Goal: Task Accomplishment & Management: Manage account settings

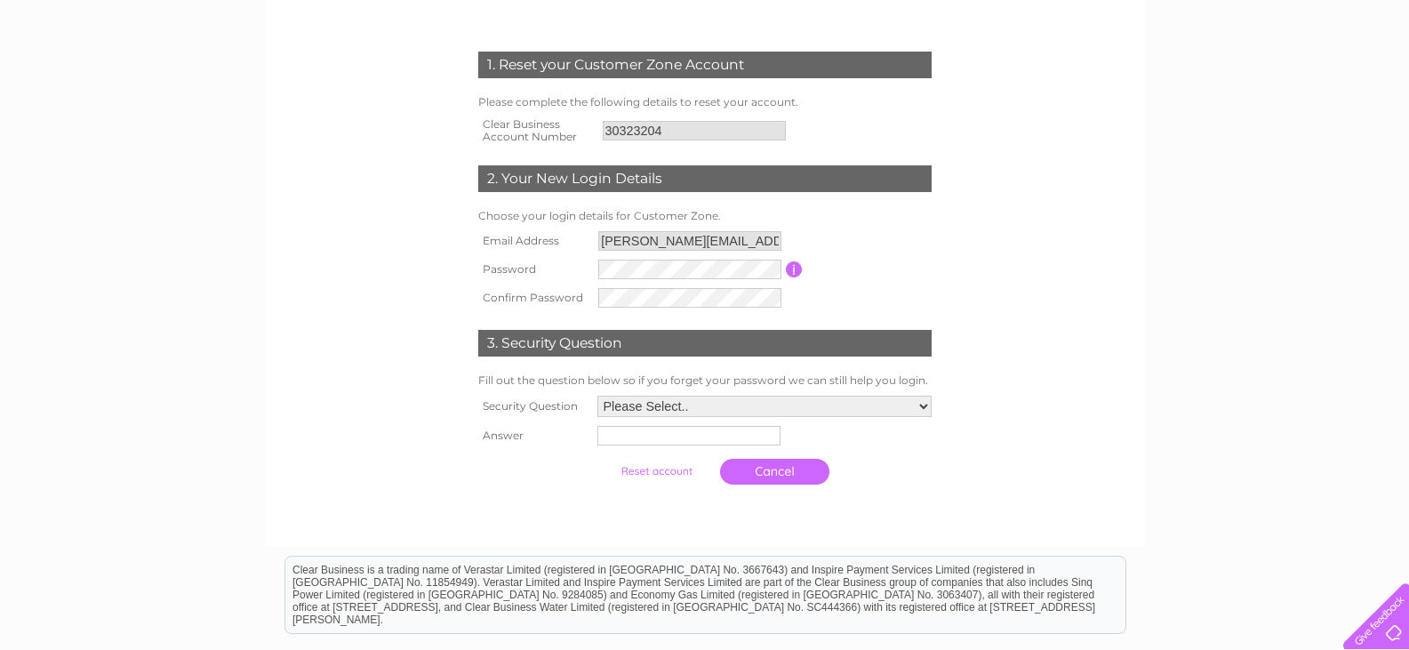
scroll to position [267, 0]
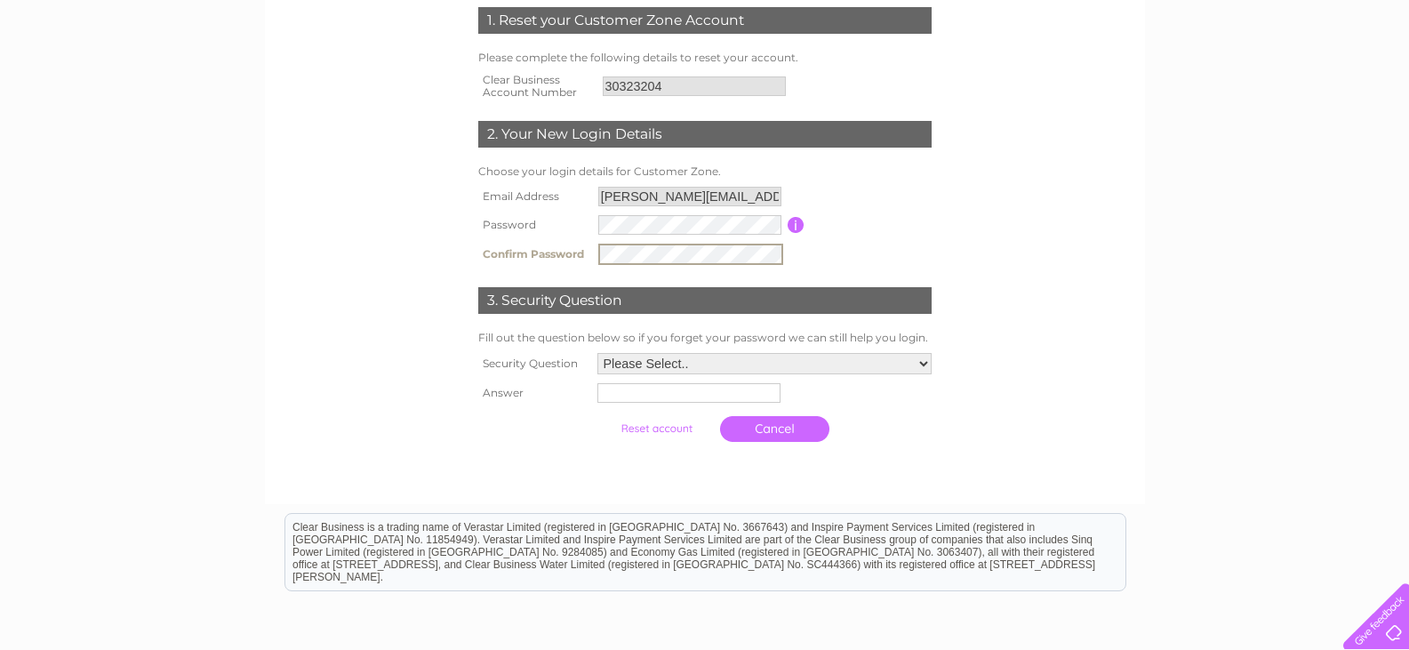
click at [793, 226] on input "button" at bounding box center [796, 225] width 17 height 16
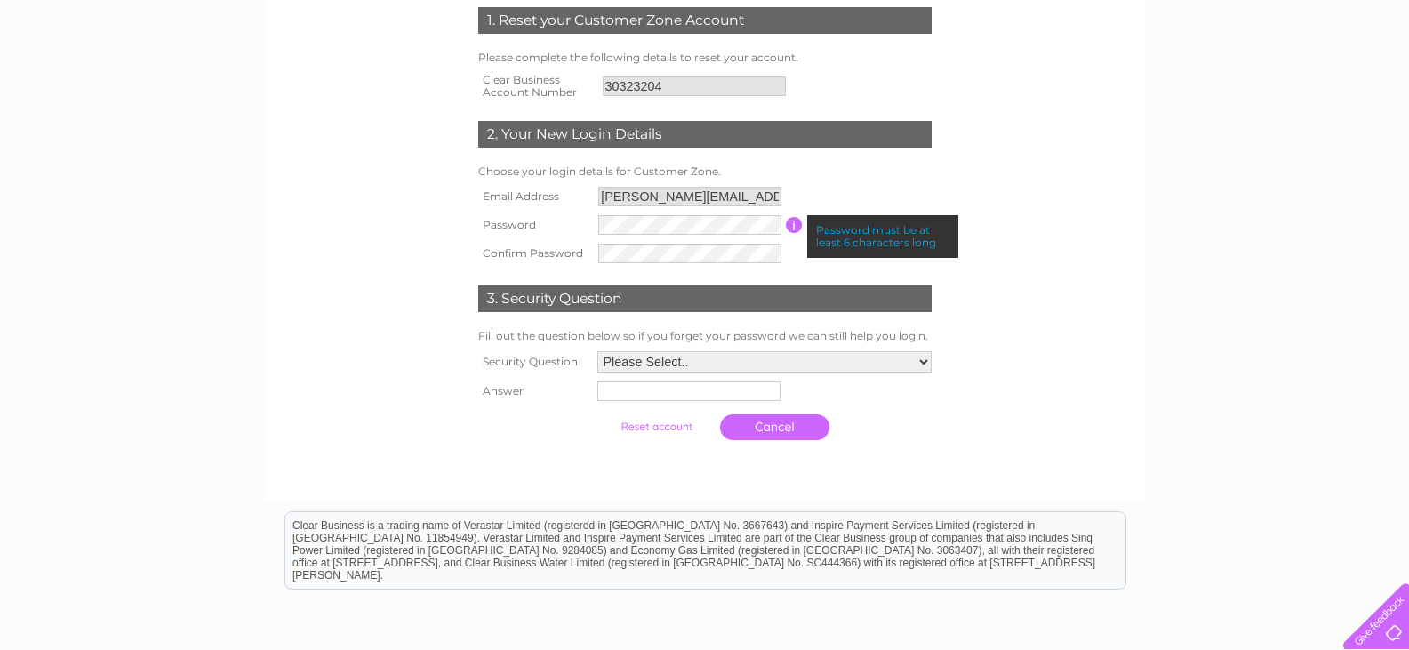
click at [1014, 235] on form "1. Reset your Customer Zone Account Please complete the following details to re…" at bounding box center [705, 228] width 846 height 513
click at [670, 362] on select "Please Select.. In what town or city was your first job? In what town or city d…" at bounding box center [764, 361] width 334 height 21
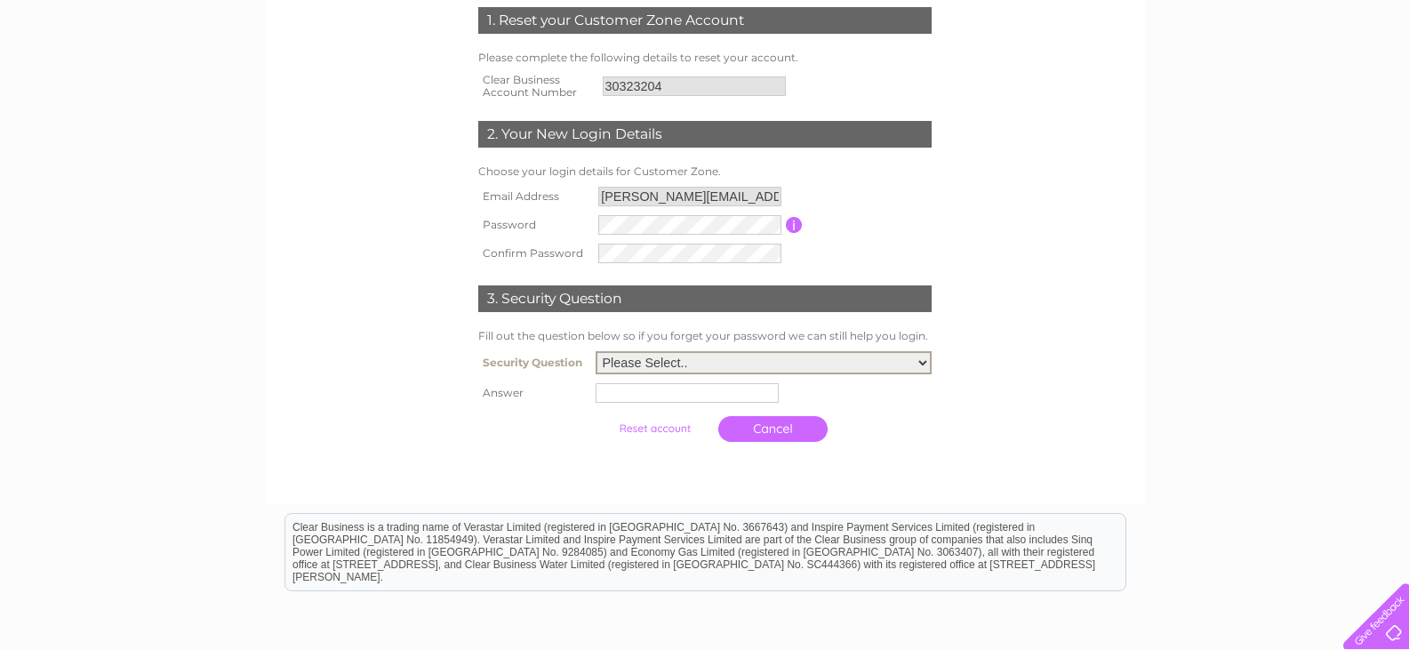
select select "4"
click at [596, 352] on select "Please Select.. In what town or city was your first job? In what town or city d…" at bounding box center [764, 362] width 336 height 23
click at [661, 389] on input "text" at bounding box center [689, 391] width 185 height 21
type input "York Street"
click at [684, 482] on div at bounding box center [705, 469] width 541 height 36
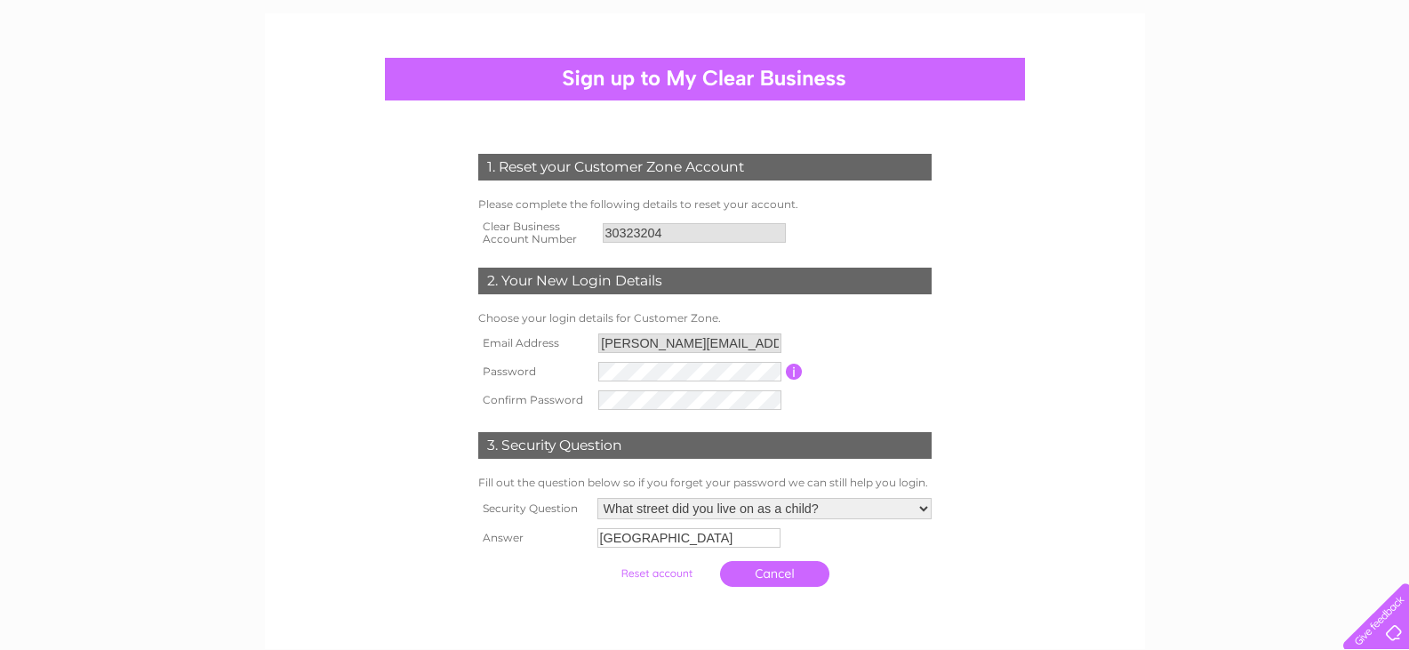
scroll to position [89, 0]
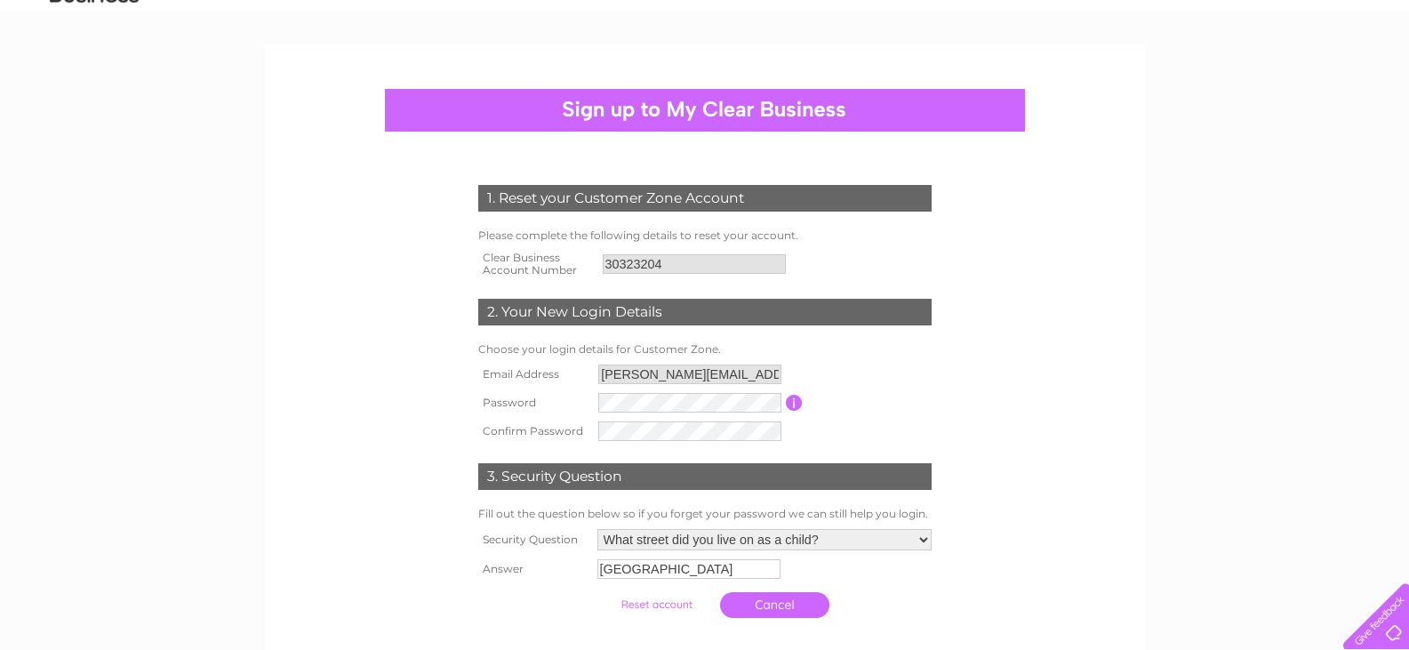
click at [438, 276] on div "1. Reset your Customer Zone Account Please complete the following details to re…" at bounding box center [705, 397] width 536 height 460
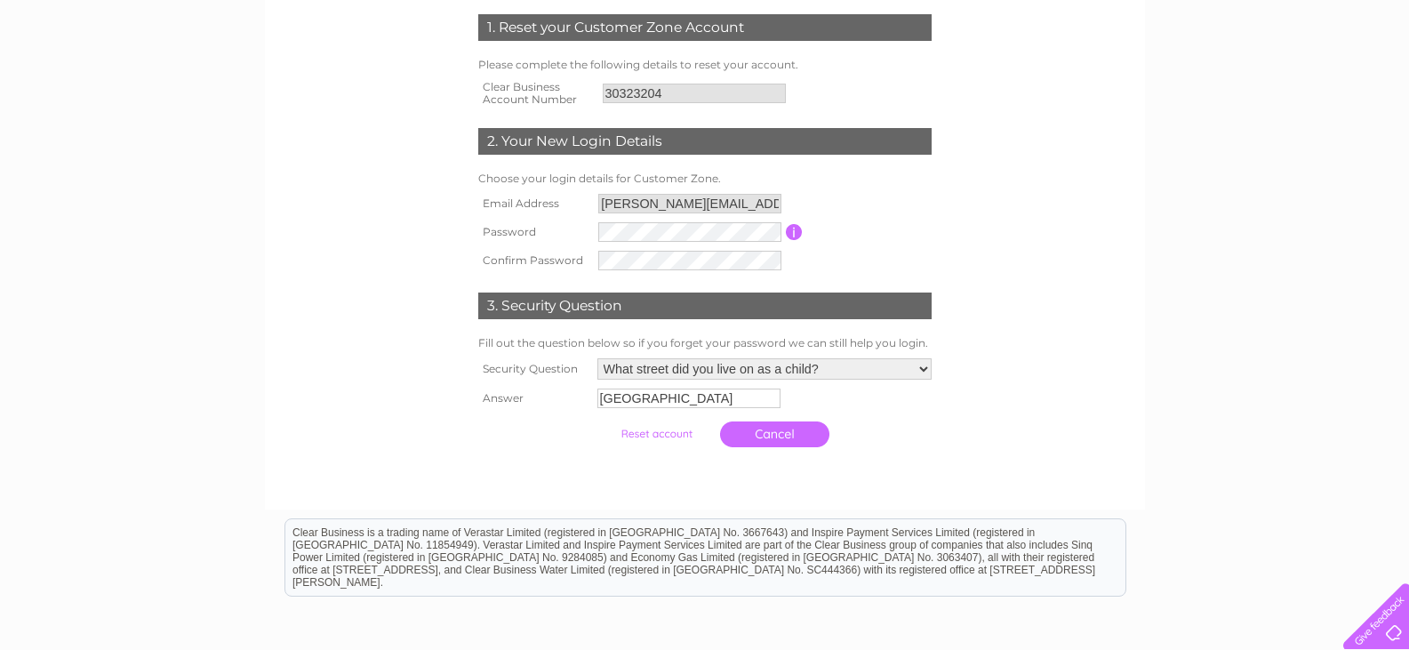
scroll to position [267, 0]
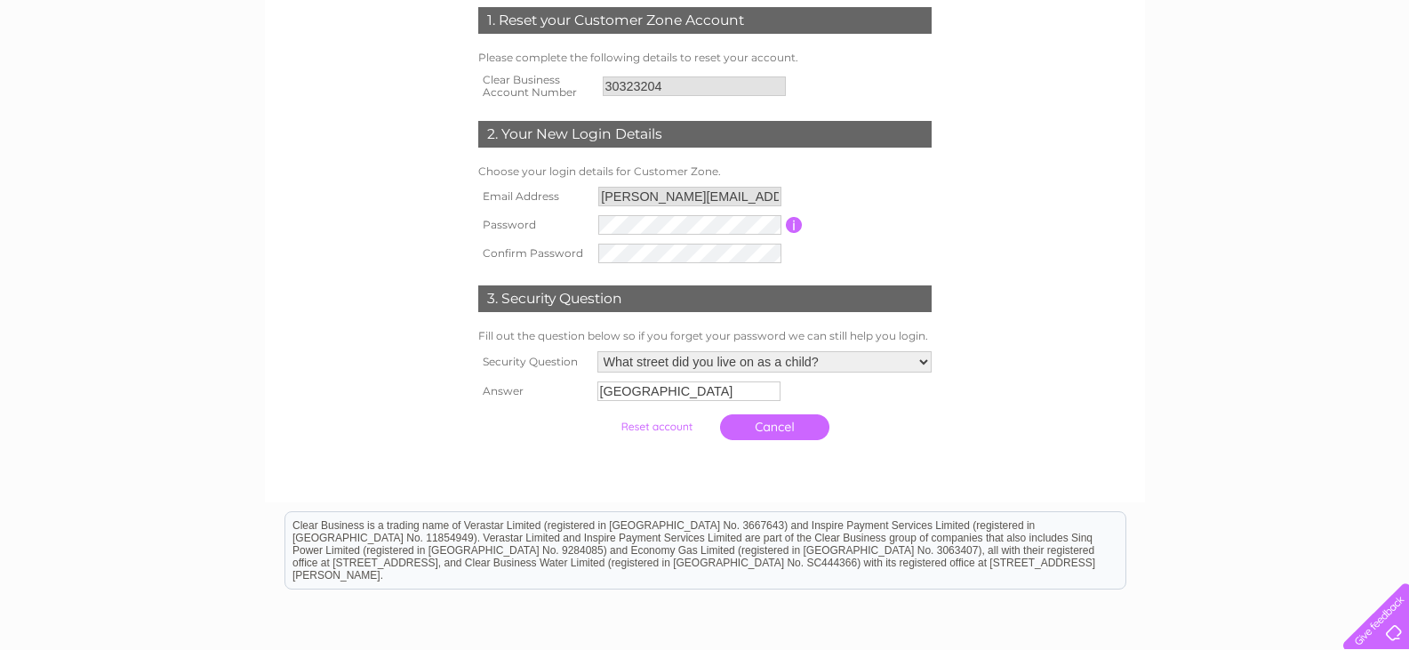
click at [800, 225] on input "button" at bounding box center [794, 225] width 17 height 16
click at [665, 423] on input "submit" at bounding box center [656, 426] width 109 height 25
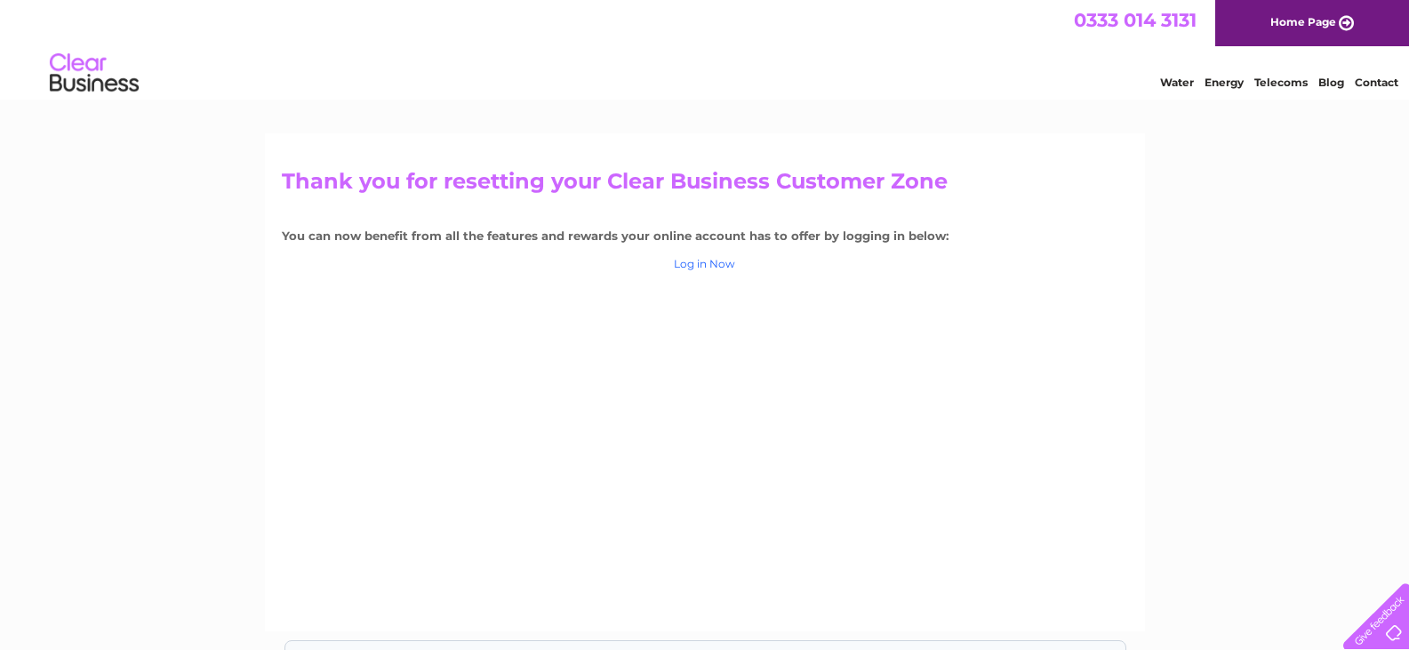
click at [698, 263] on link "Log in Now" at bounding box center [704, 263] width 61 height 13
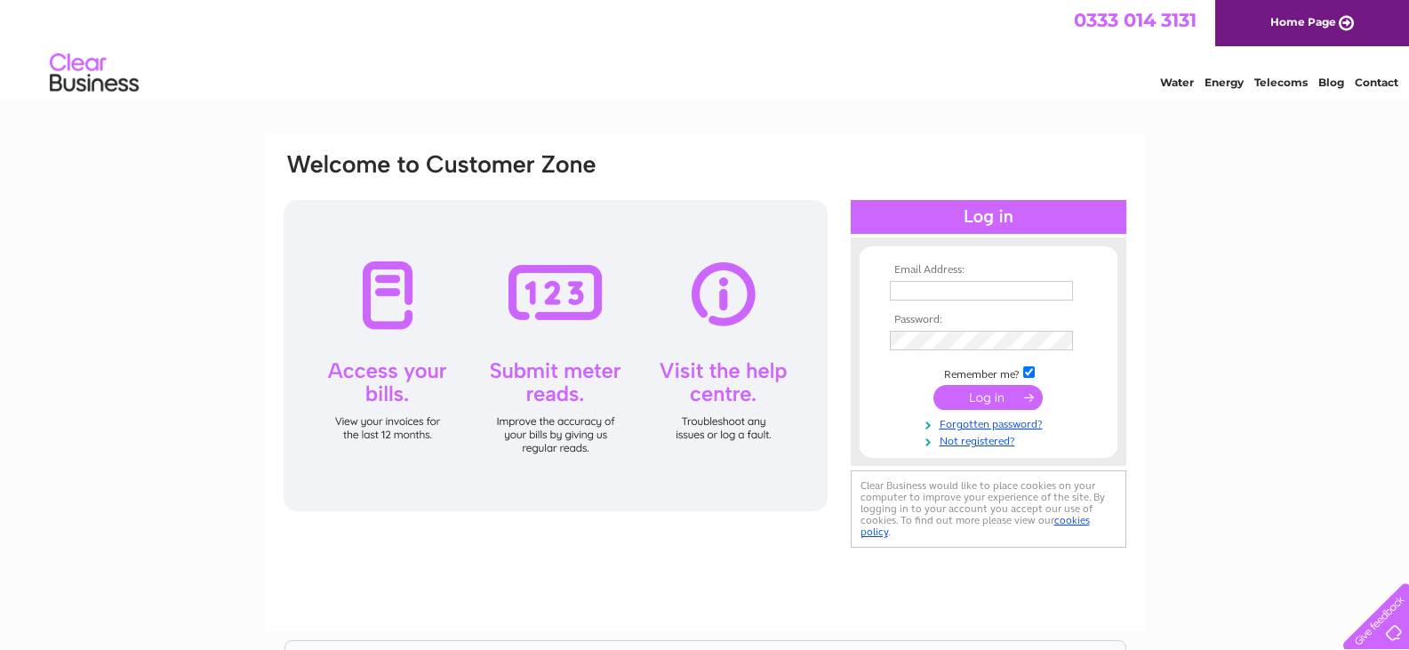
type input "darren.herbert@furness-bs.co.uk"
click at [981, 397] on input "submit" at bounding box center [988, 397] width 109 height 25
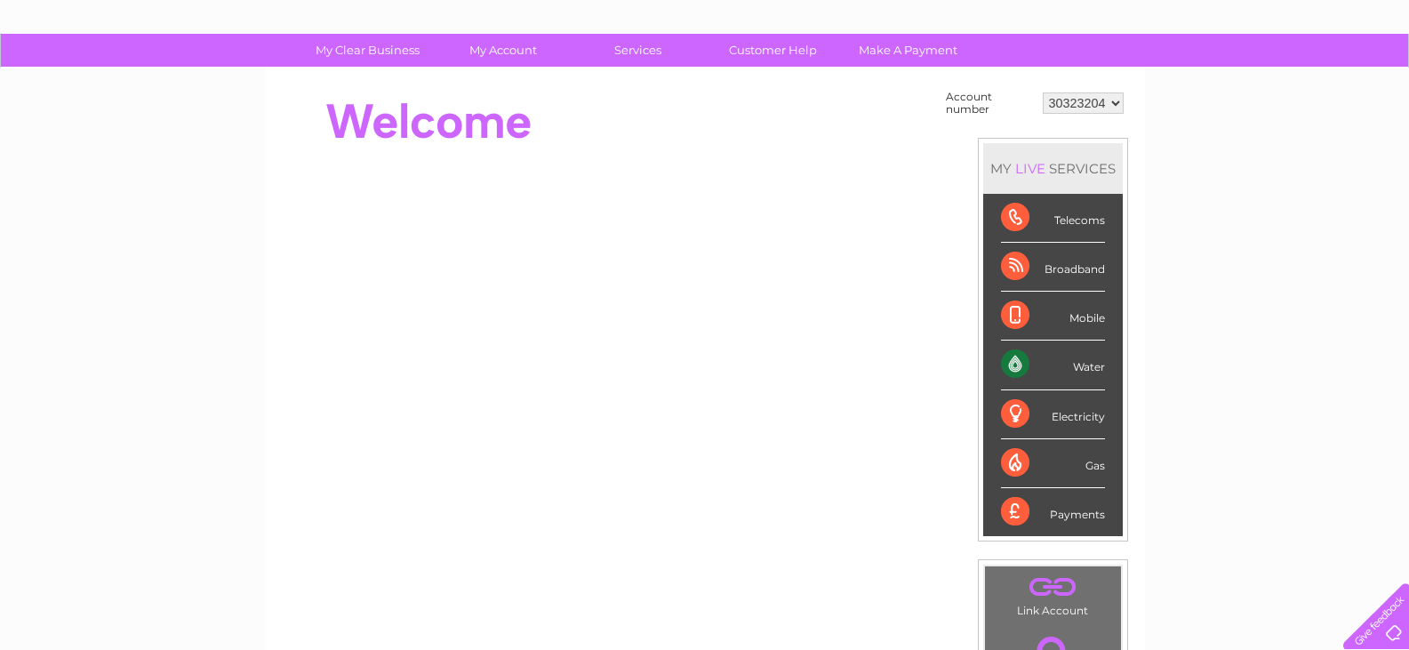
scroll to position [89, 0]
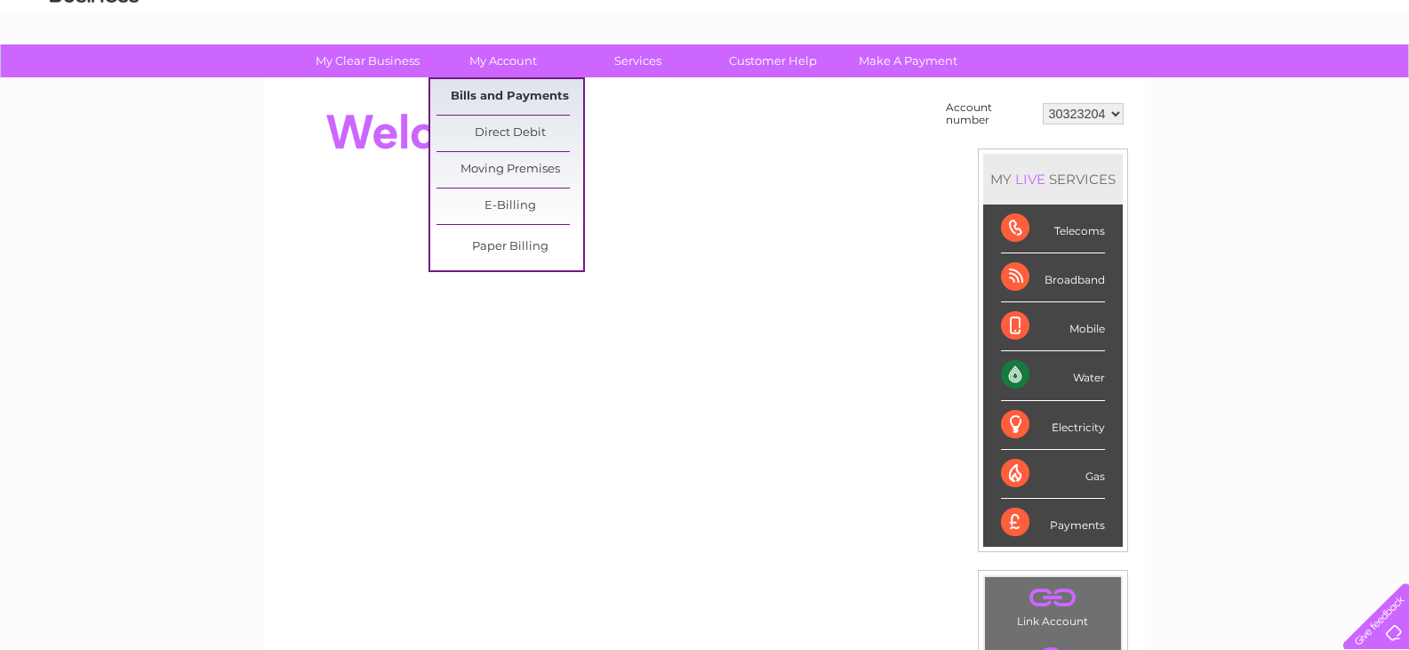
click at [510, 87] on link "Bills and Payments" at bounding box center [510, 97] width 147 height 36
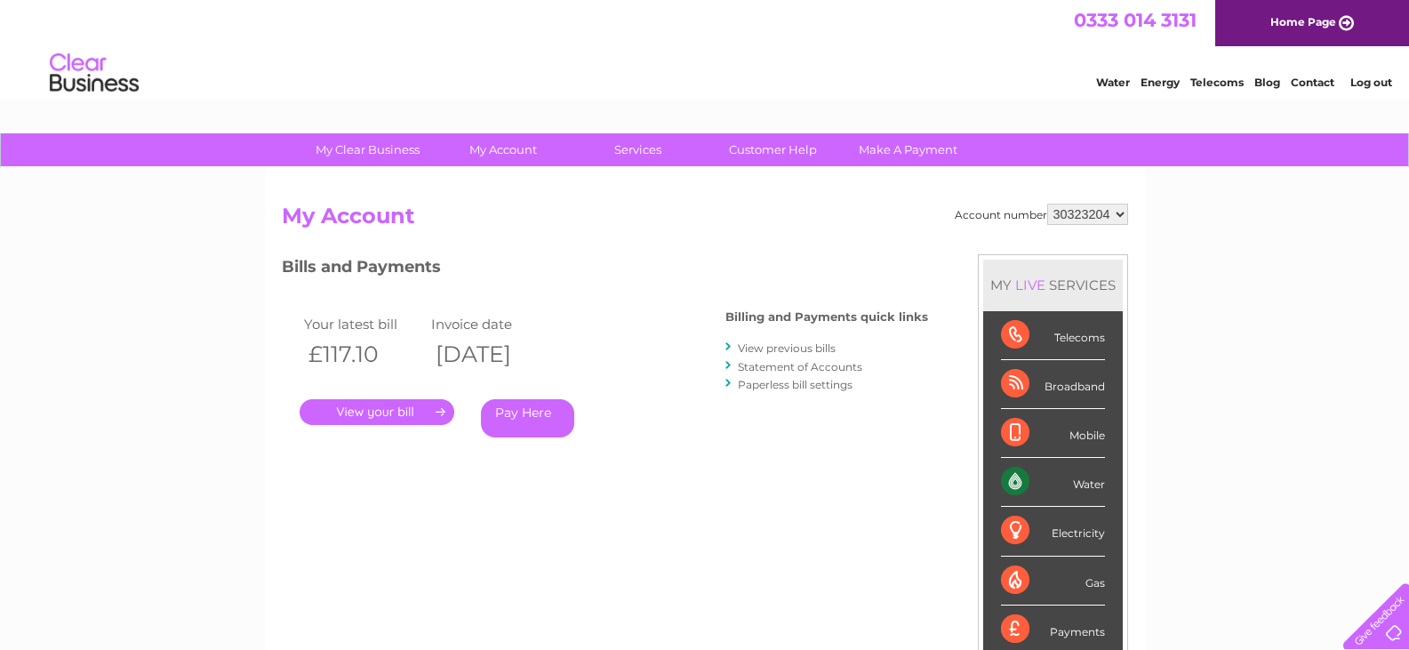
click at [378, 407] on link "." at bounding box center [377, 412] width 155 height 26
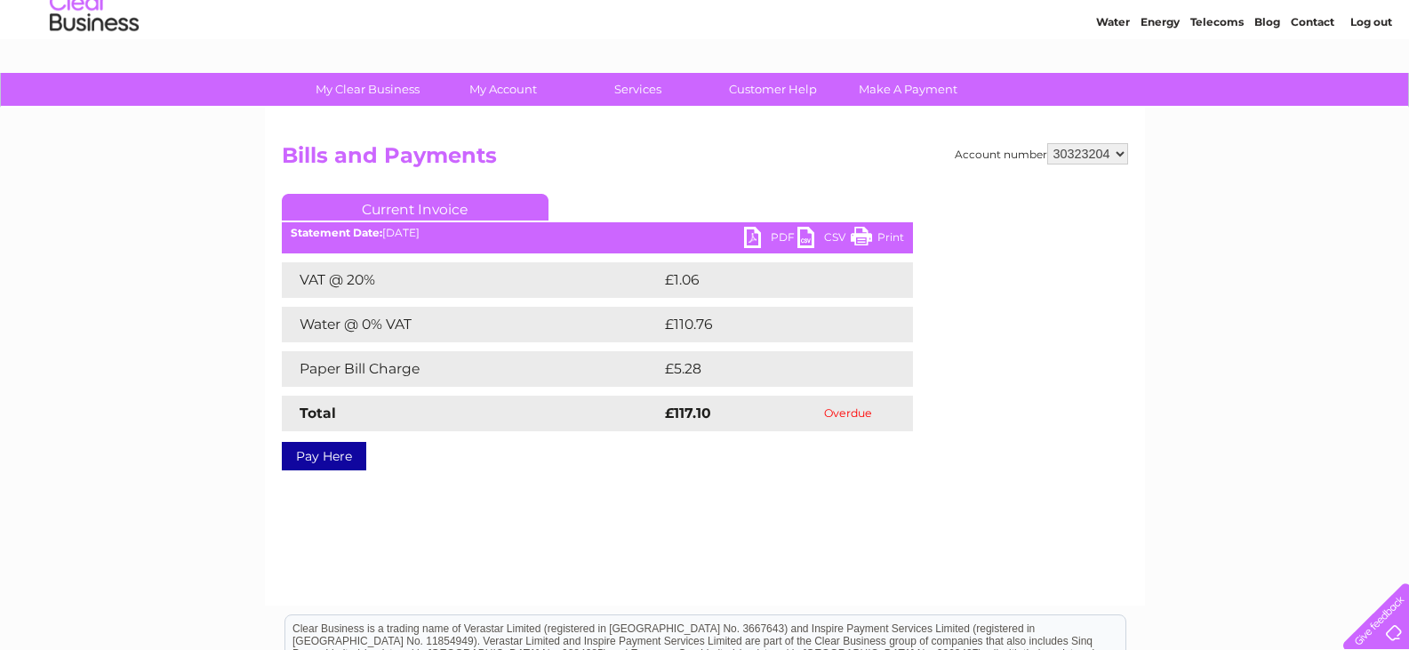
scroll to position [89, 0]
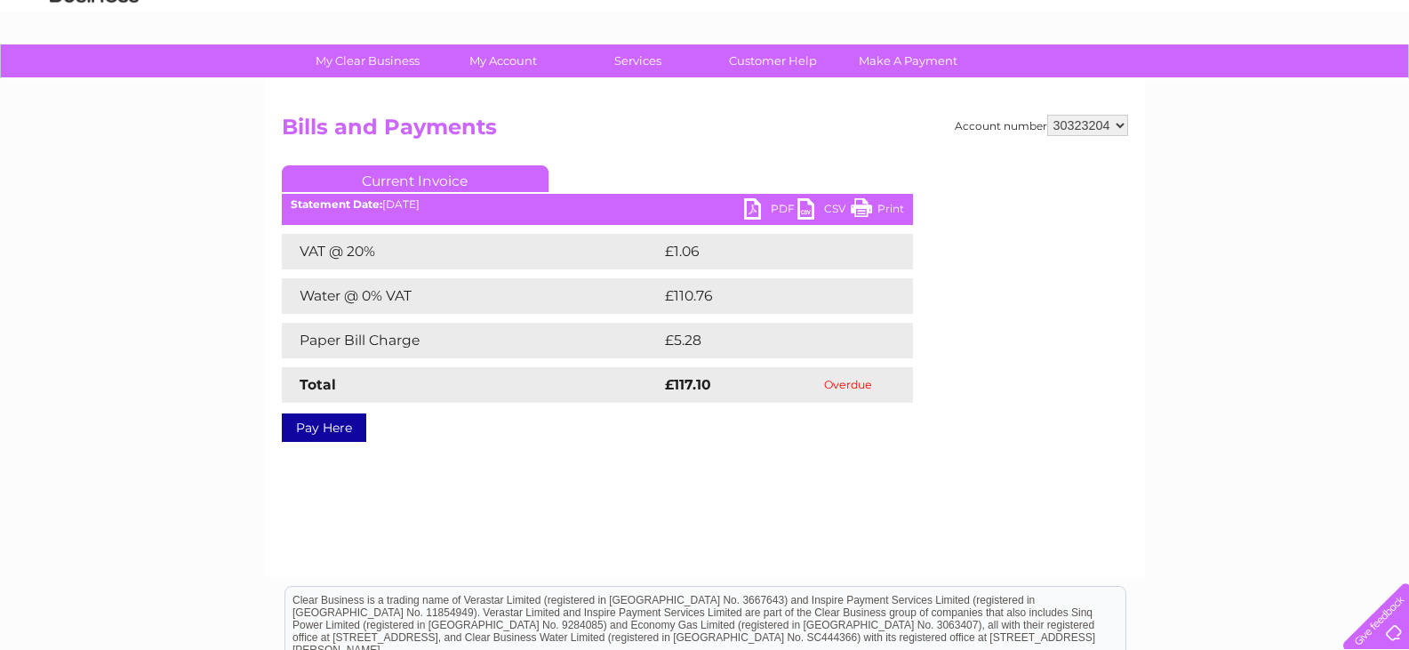
click at [766, 204] on link "PDF" at bounding box center [770, 211] width 53 height 26
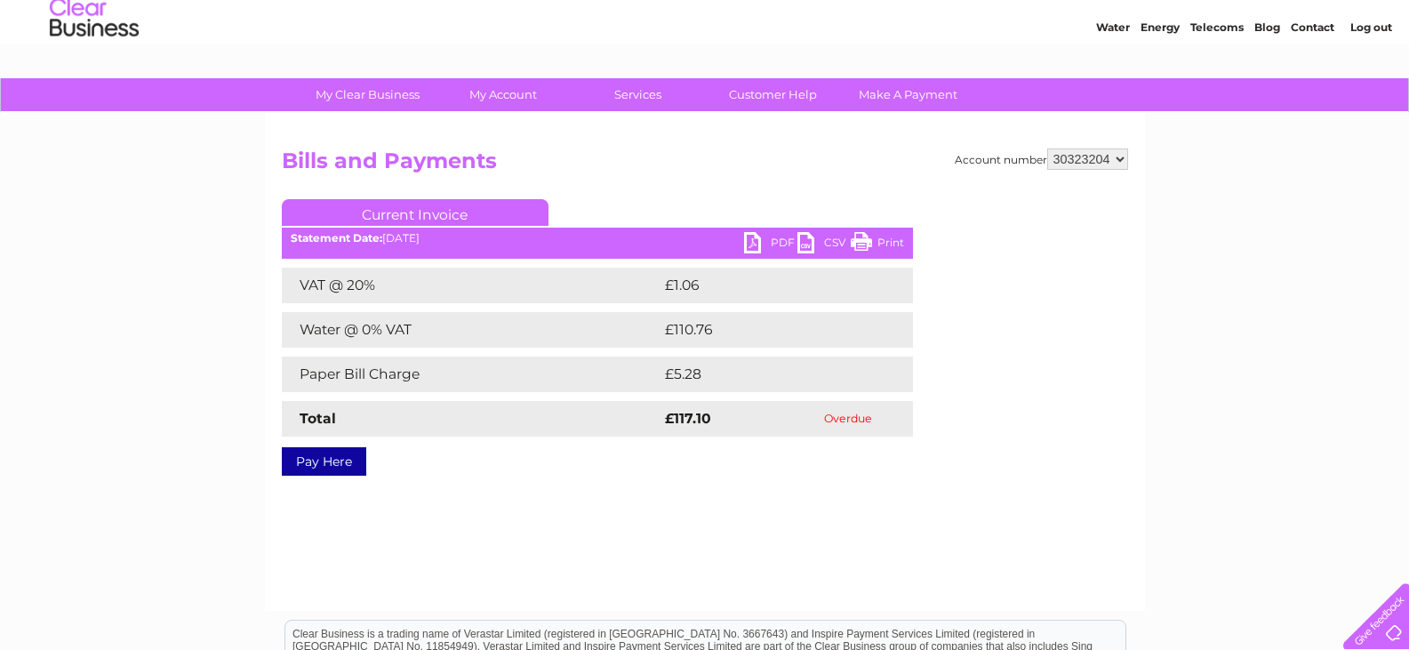
scroll to position [0, 0]
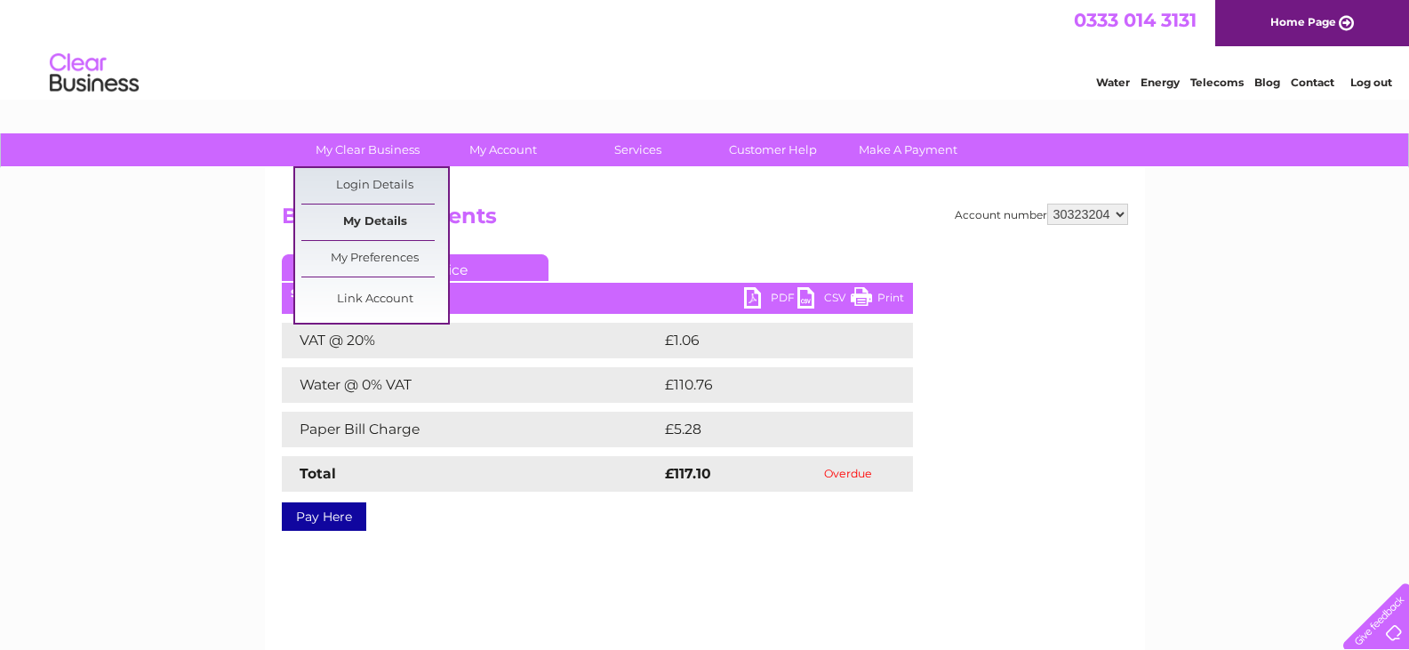
click at [365, 220] on link "My Details" at bounding box center [374, 222] width 147 height 36
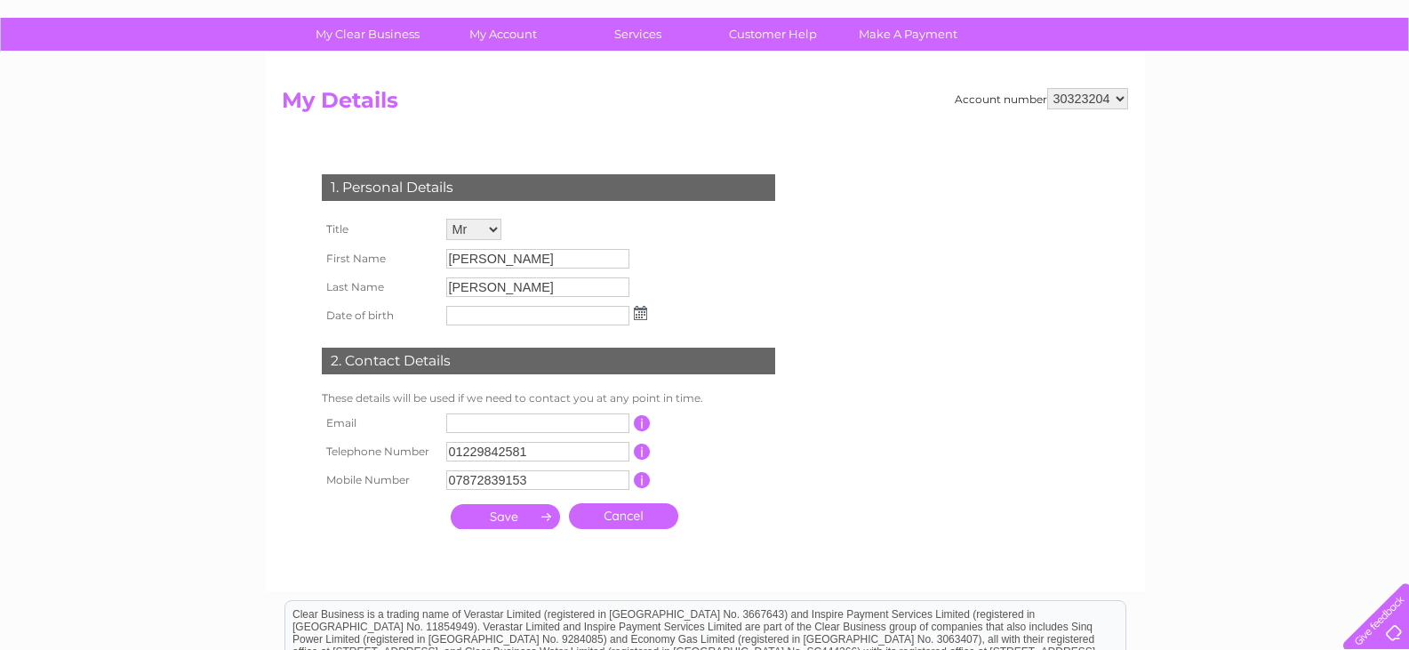
scroll to position [89, 0]
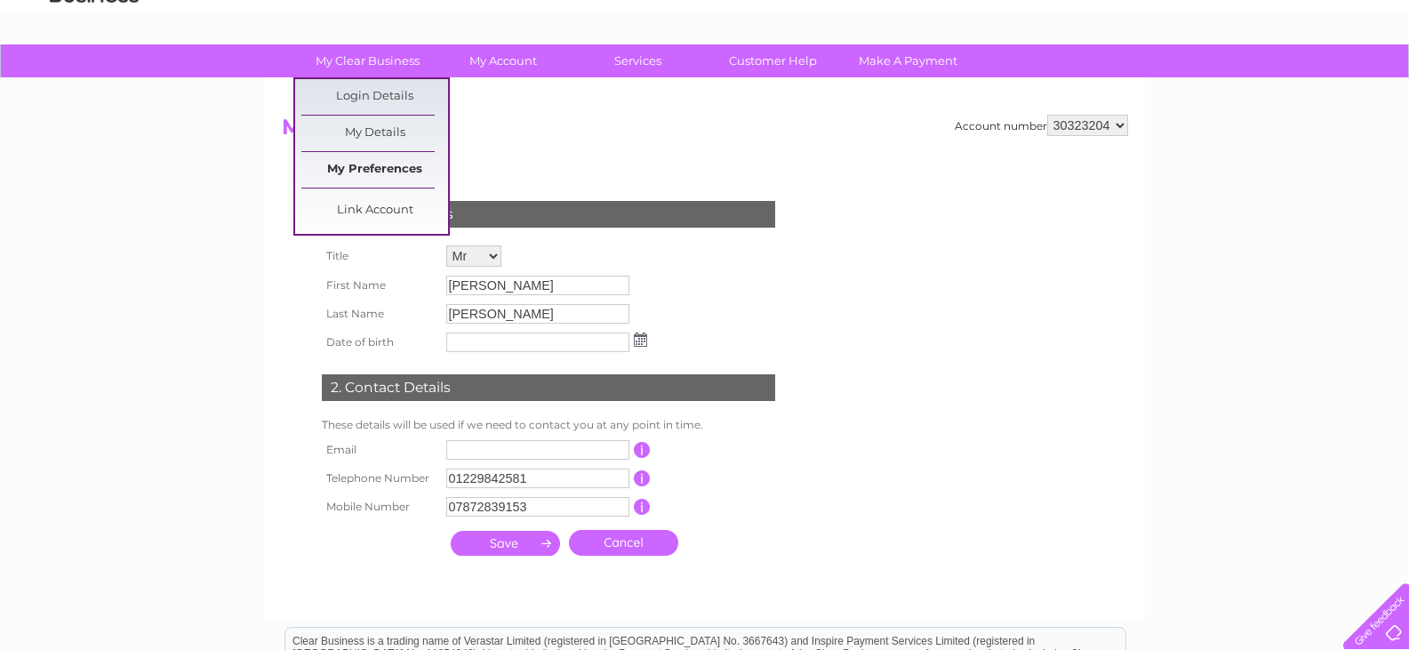
click at [365, 168] on link "My Preferences" at bounding box center [374, 170] width 147 height 36
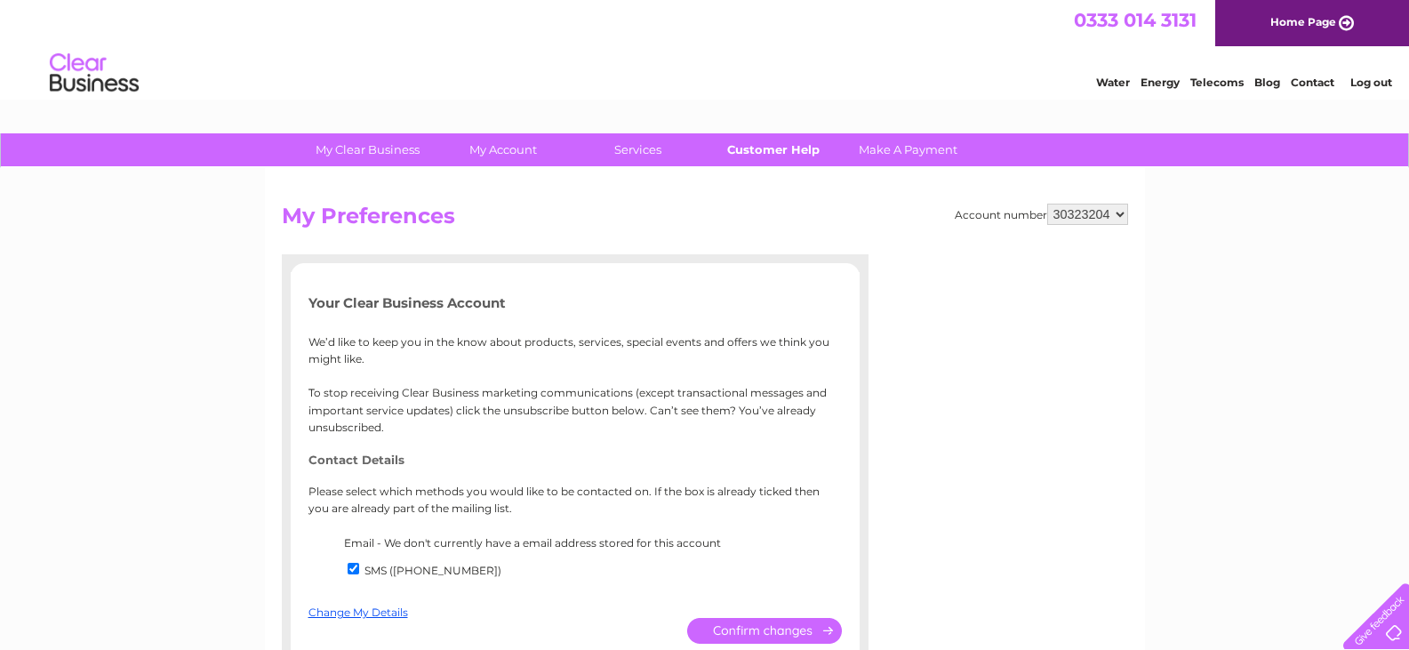
click at [795, 146] on link "Customer Help" at bounding box center [773, 149] width 147 height 33
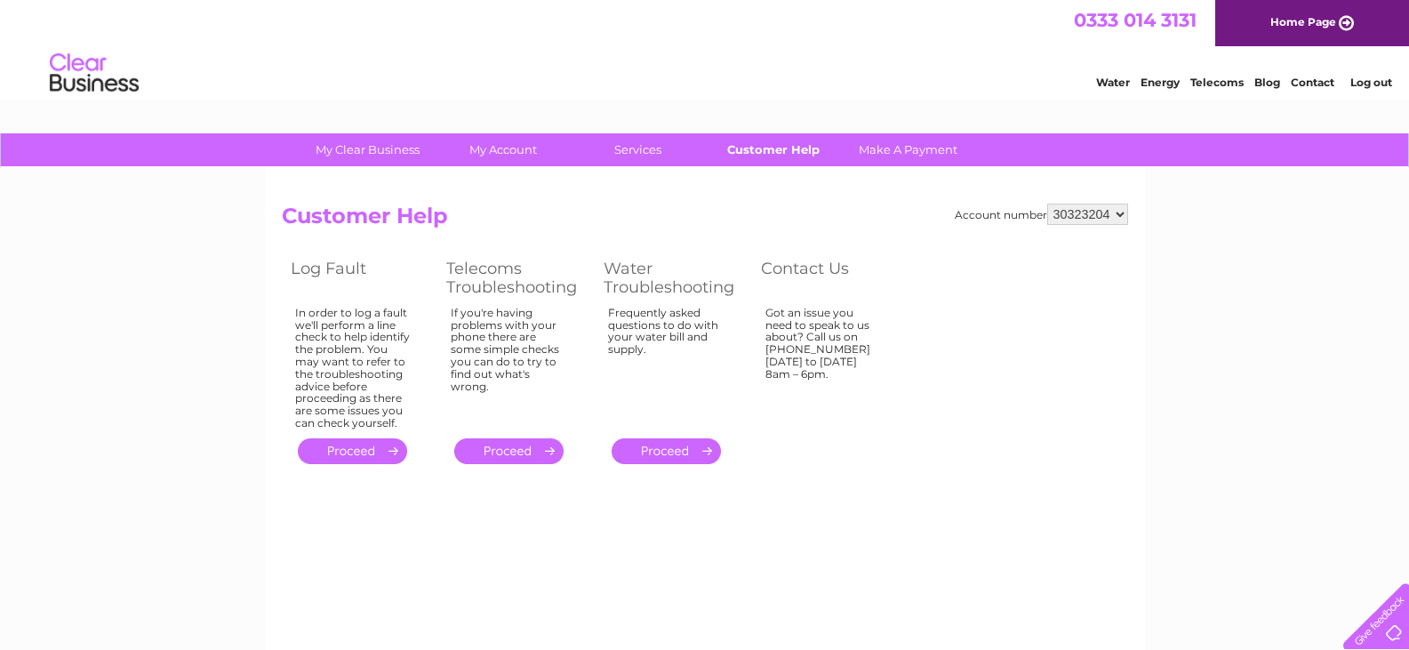
click at [776, 143] on link "Customer Help" at bounding box center [773, 149] width 147 height 33
click at [1335, 15] on link "Home Page" at bounding box center [1312, 23] width 194 height 46
